Goal: Task Accomplishment & Management: Use online tool/utility

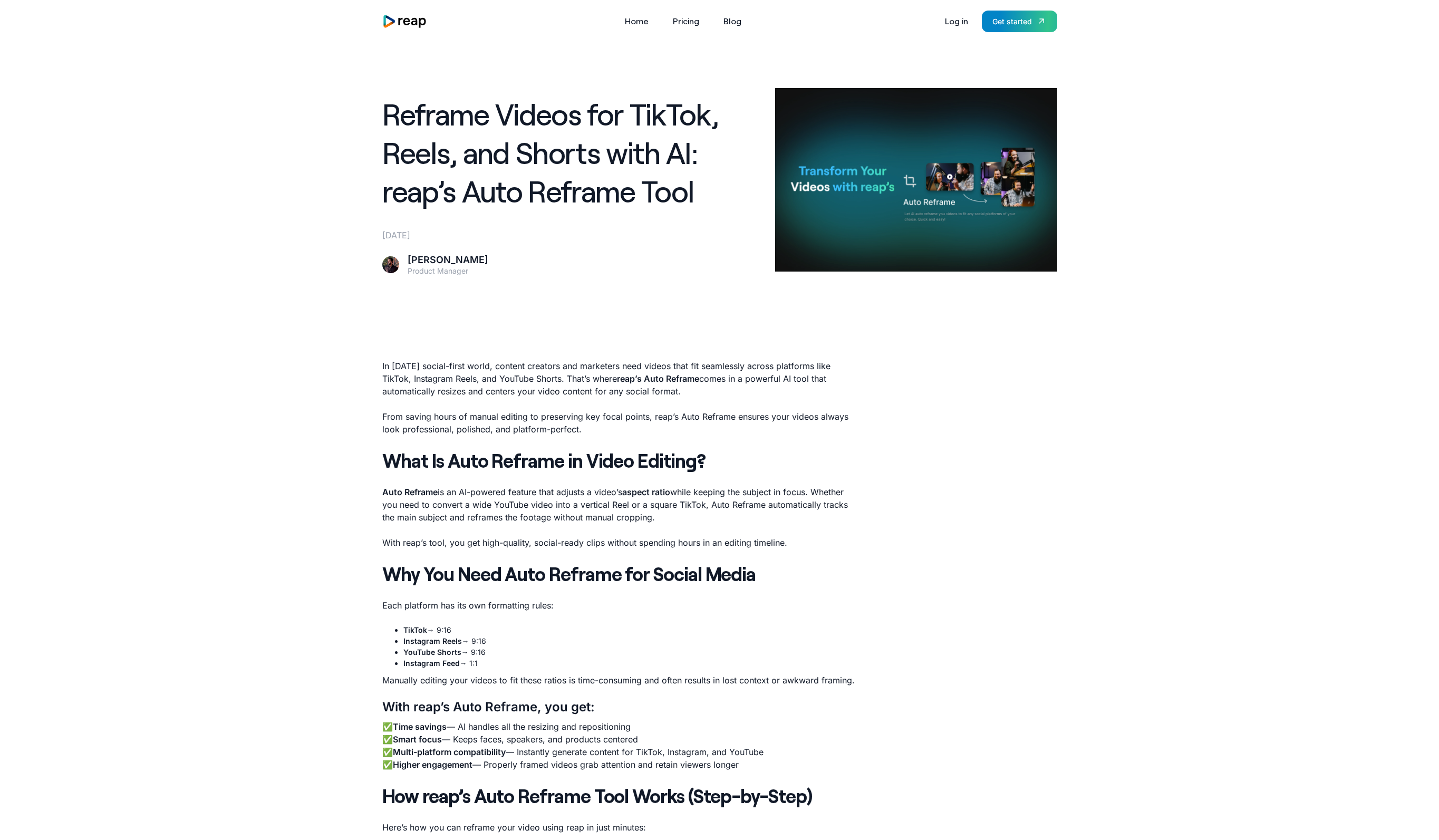
click at [424, 23] on img "home" at bounding box center [405, 21] width 45 height 14
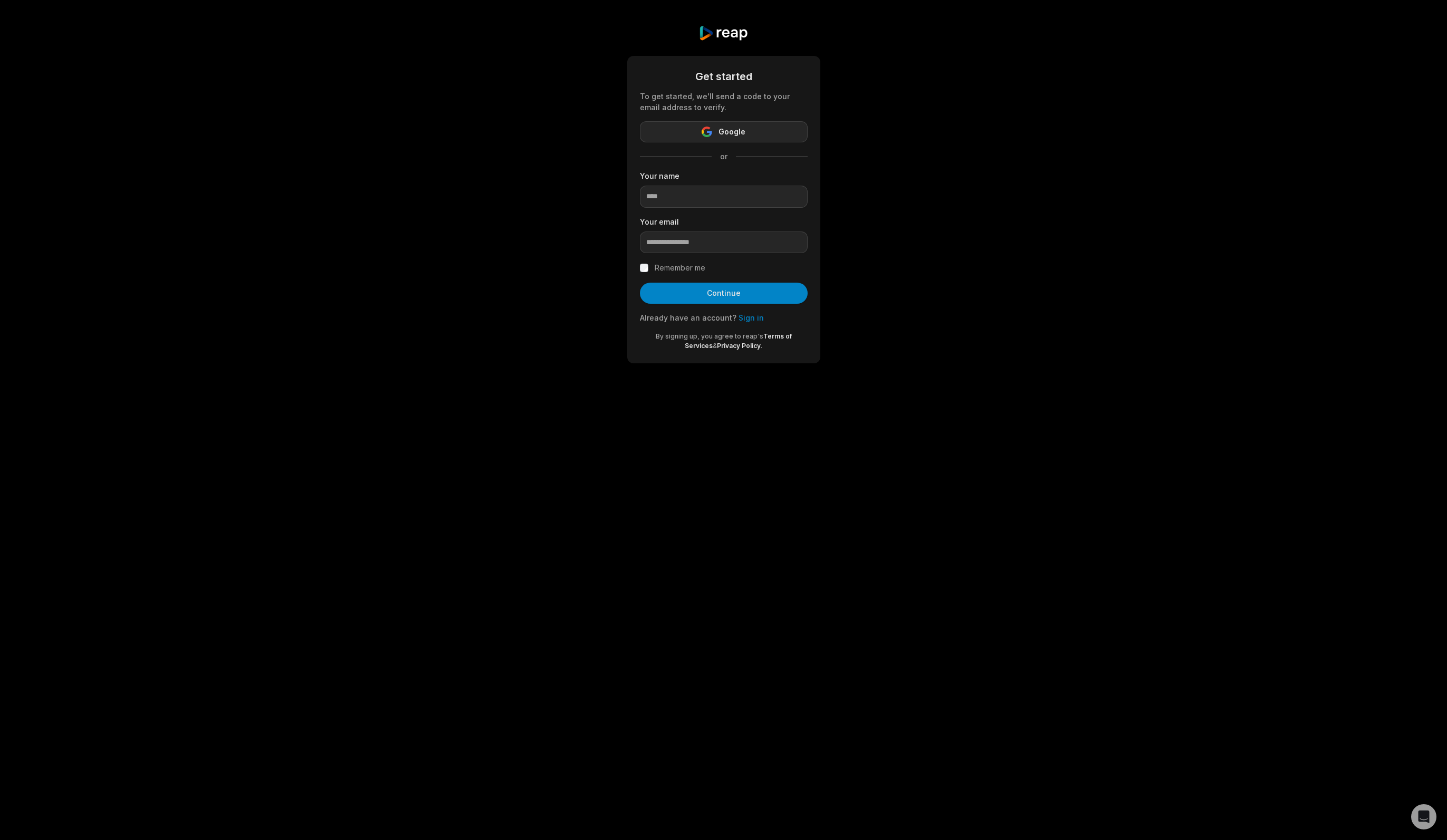
click at [764, 130] on button "Google" at bounding box center [724, 132] width 168 height 21
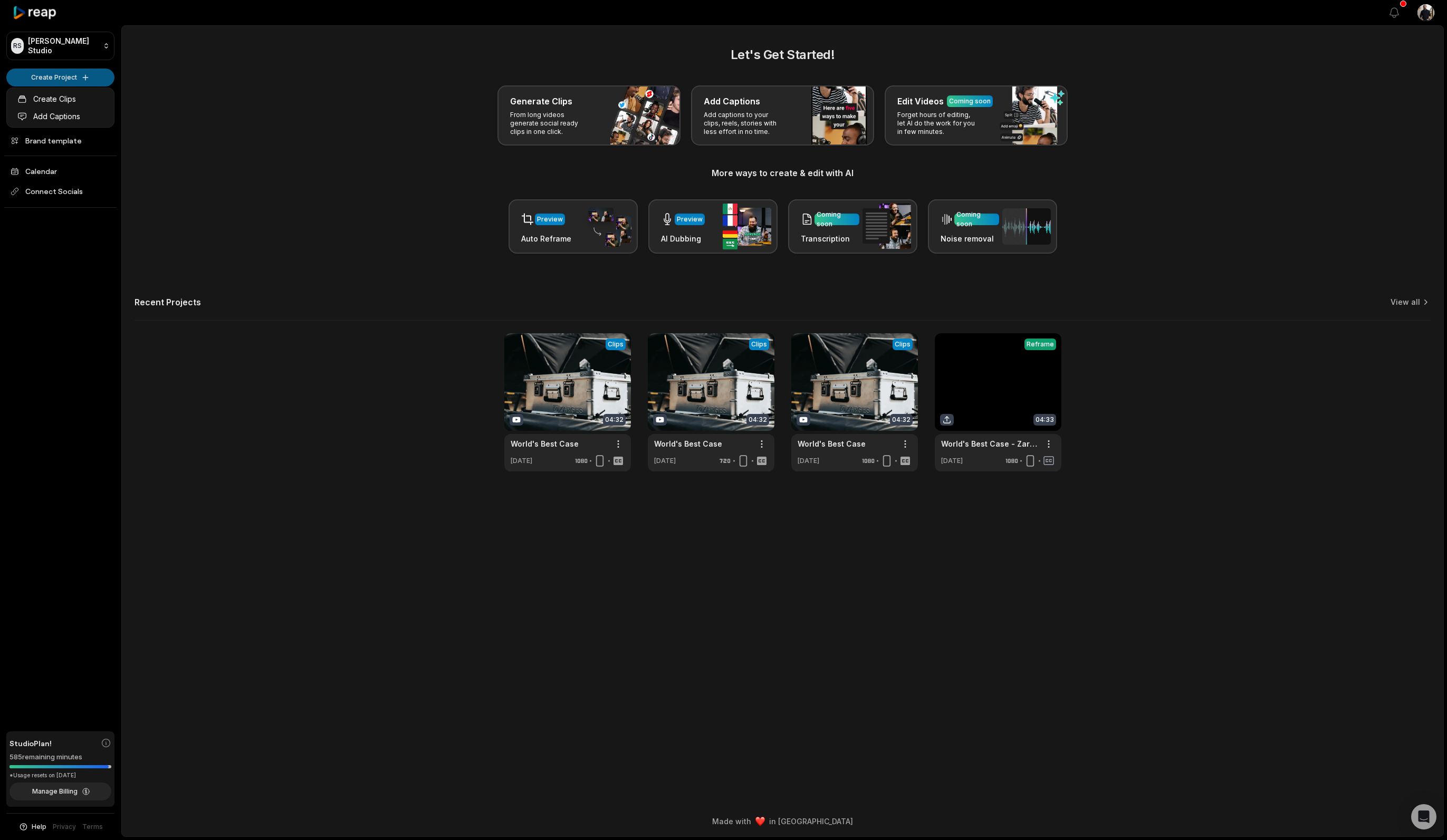
click at [60, 74] on html "[PERSON_NAME] Studio Create Project Home Projects Brand template Calendar Conne…" at bounding box center [724, 420] width 1447 height 840
click at [54, 100] on link "Create Clips" at bounding box center [60, 99] width 103 height 17
